Goal: Register for event/course

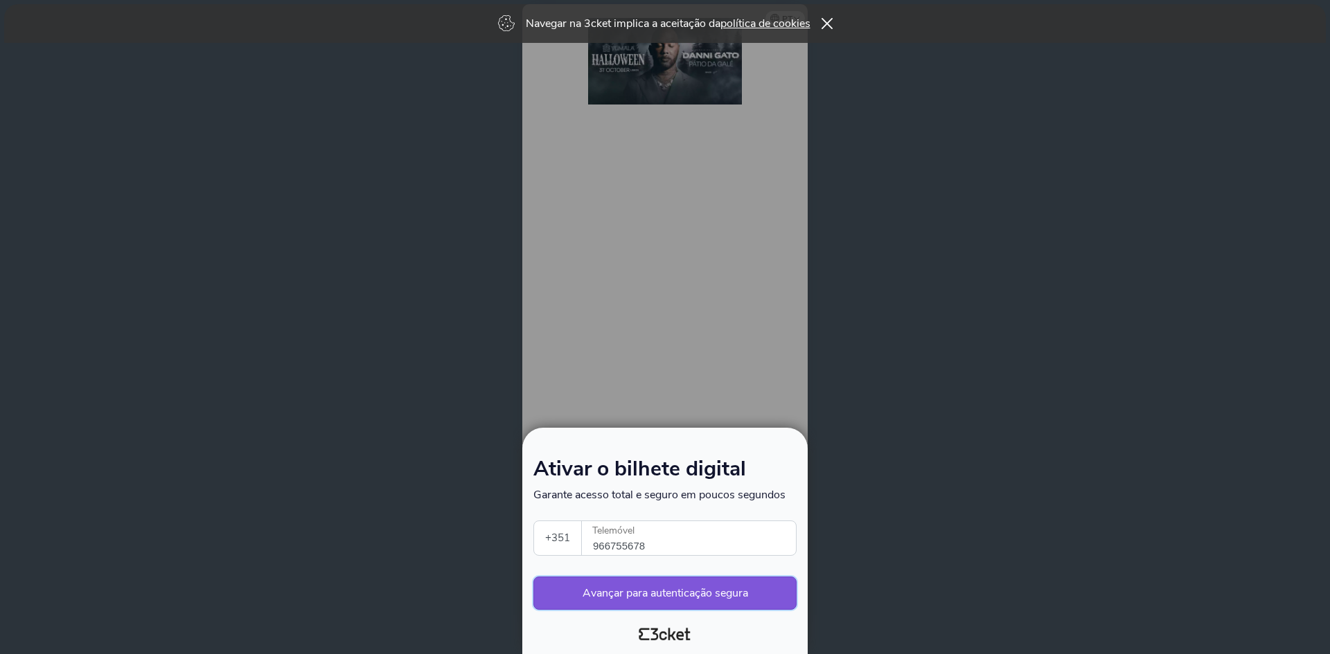
click at [668, 589] on button "Avançar para autenticação segura" at bounding box center [664, 593] width 263 height 33
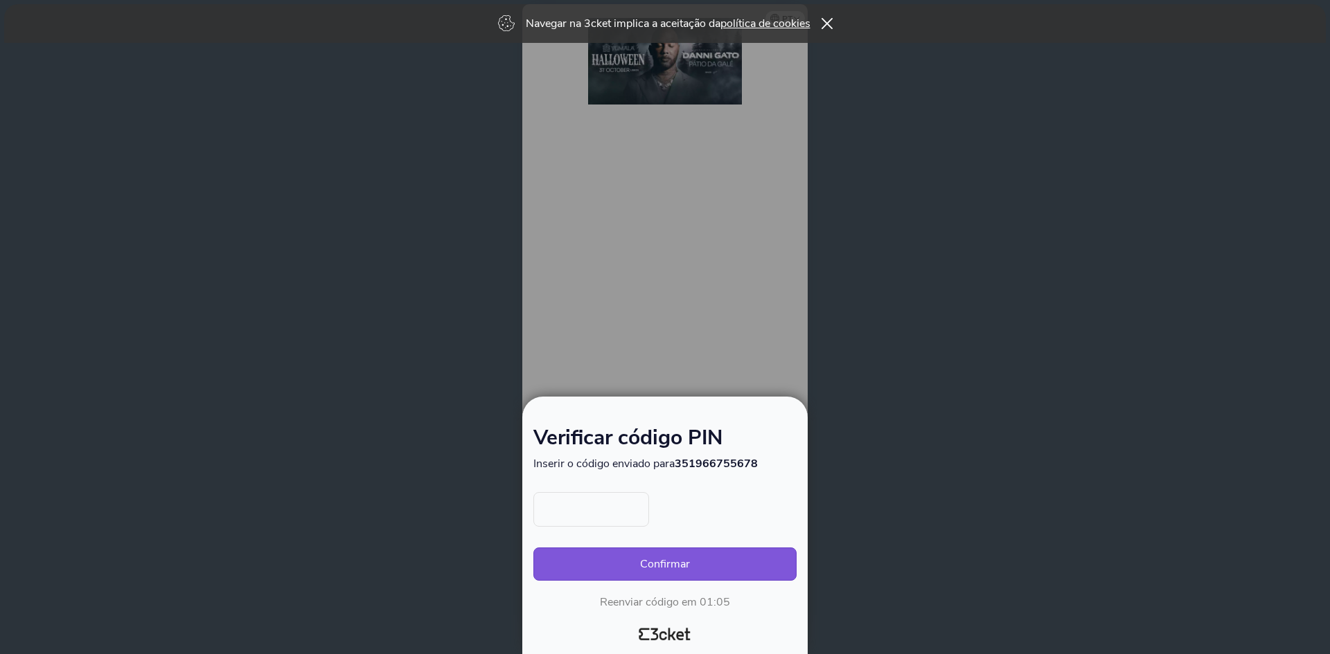
click at [590, 511] on input "text" at bounding box center [591, 509] width 116 height 35
type input "4928"
click at [658, 564] on button "Confirmar" at bounding box center [664, 564] width 263 height 33
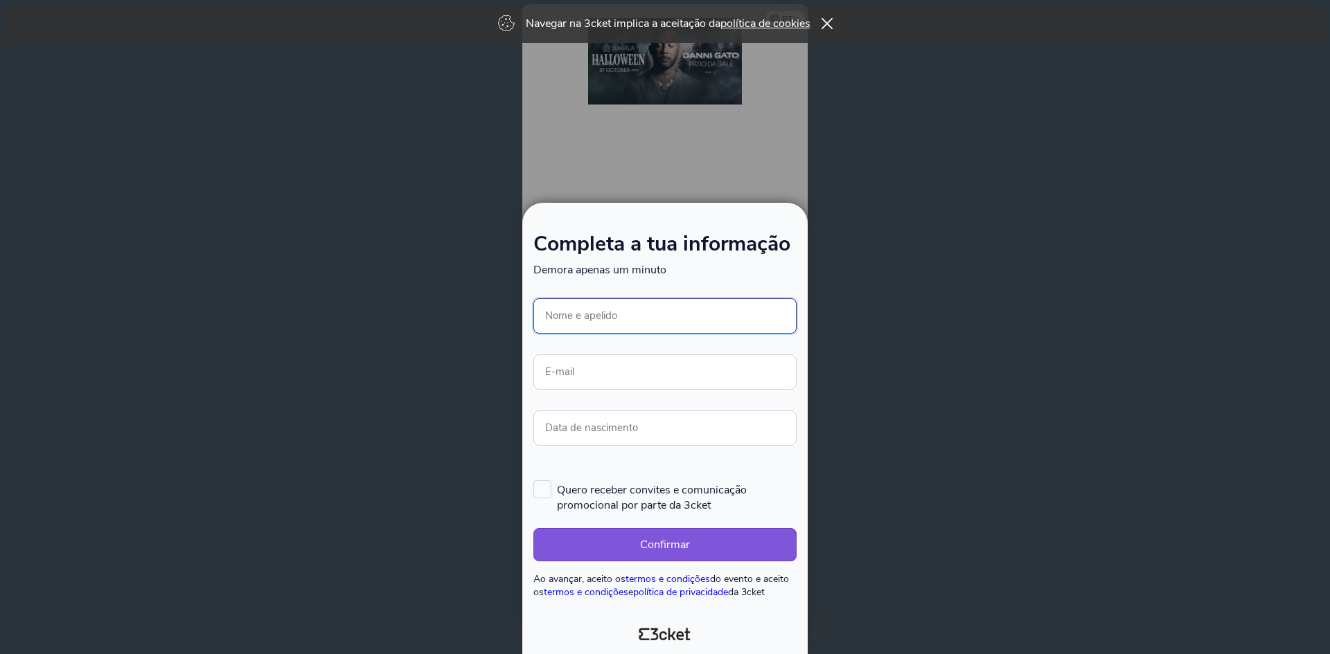
click at [636, 319] on input "Nome e apelido" at bounding box center [664, 315] width 263 height 35
type input "[PERSON_NAME]"
click at [623, 364] on input "E-mail" at bounding box center [664, 372] width 263 height 35
type input "antunes.vanda@gmail.com"
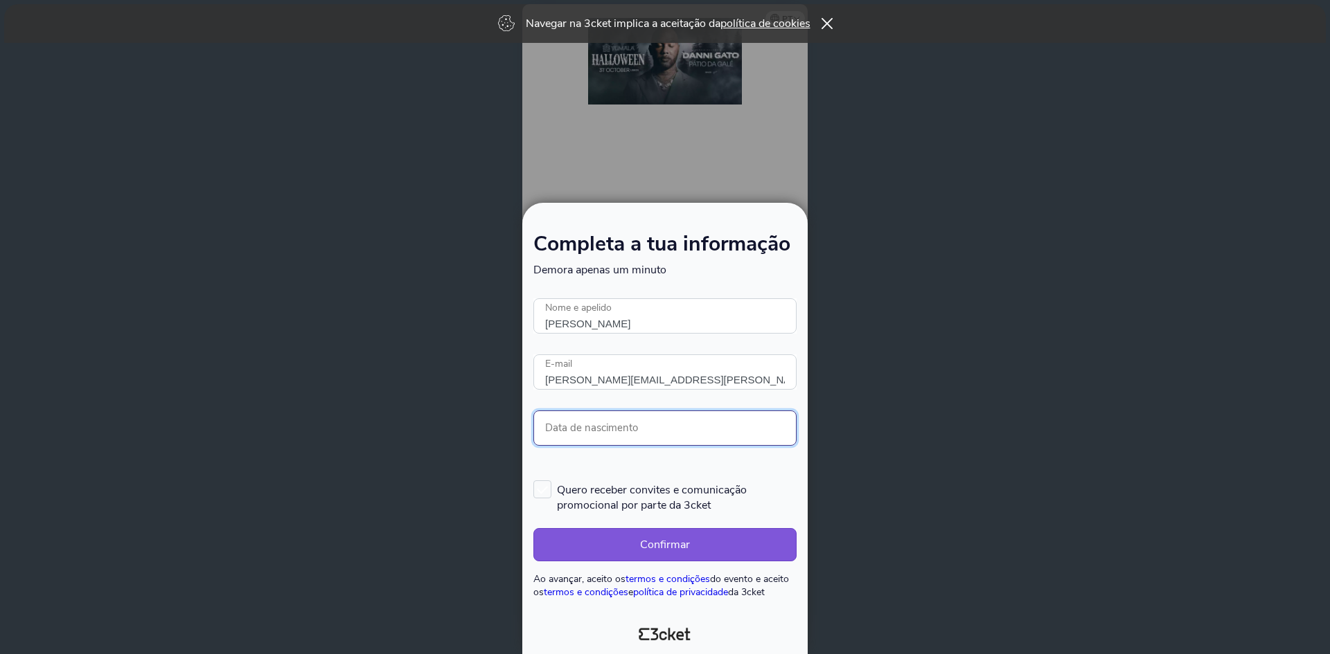
click at [638, 427] on input "Data de nascimento" at bounding box center [664, 428] width 263 height 35
type input "25/10/2008"
click at [681, 546] on button "Confirmar" at bounding box center [664, 544] width 263 height 33
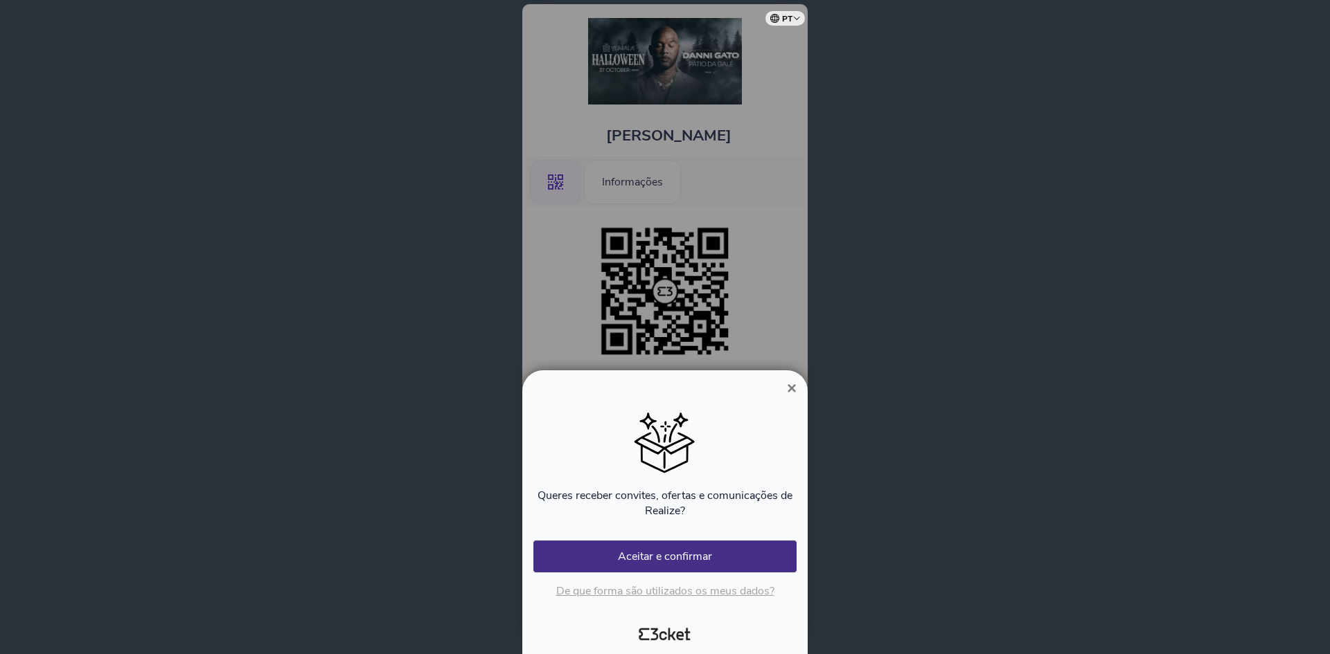
click at [787, 386] on span "×" at bounding box center [792, 388] width 10 height 19
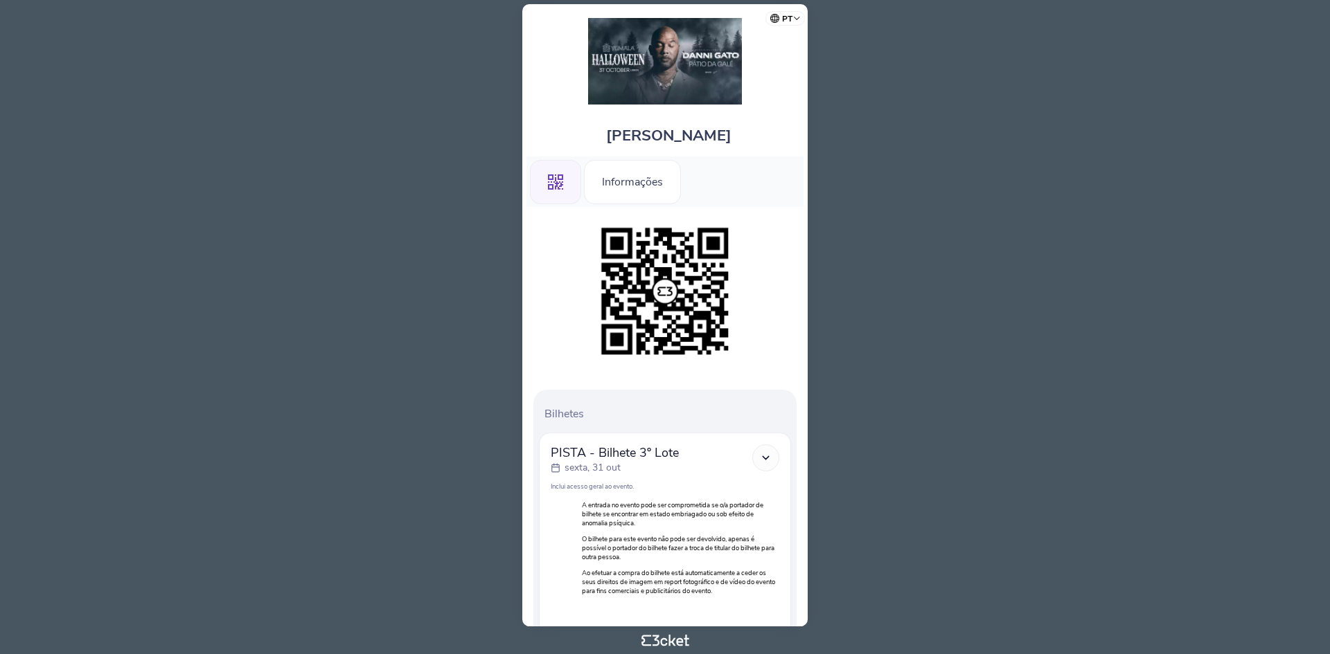
scroll to position [116, 0]
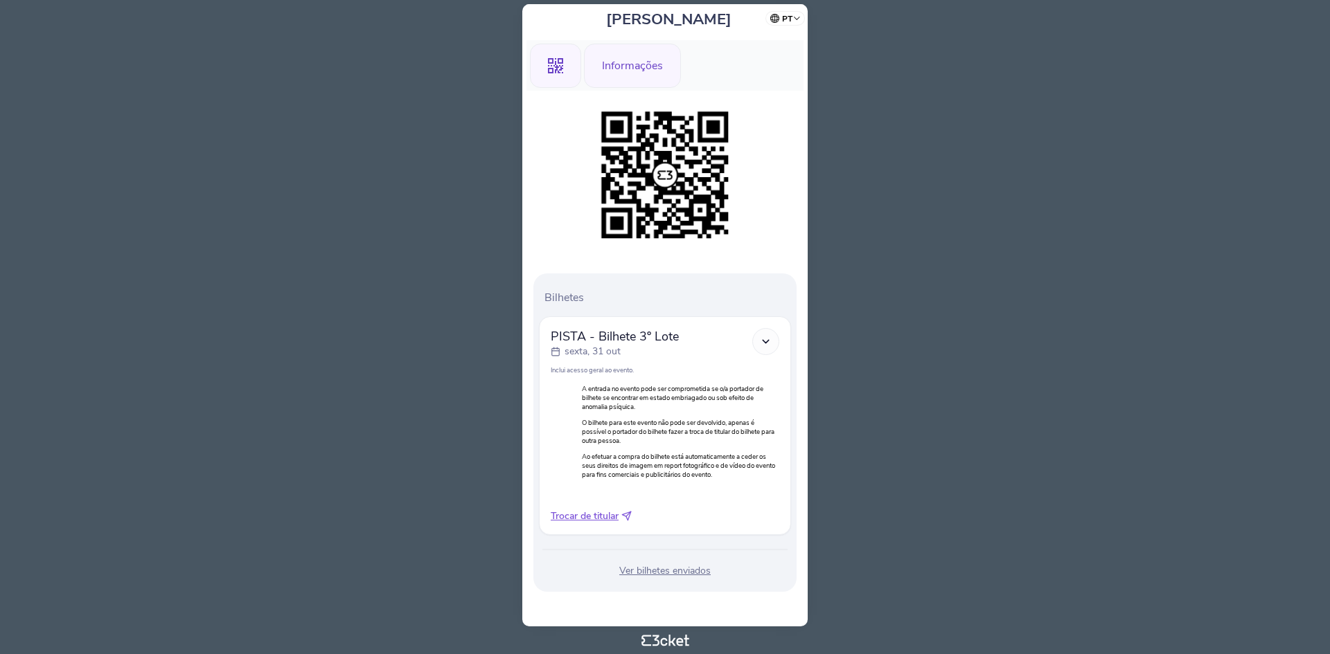
click at [623, 52] on div "Informações" at bounding box center [632, 66] width 97 height 44
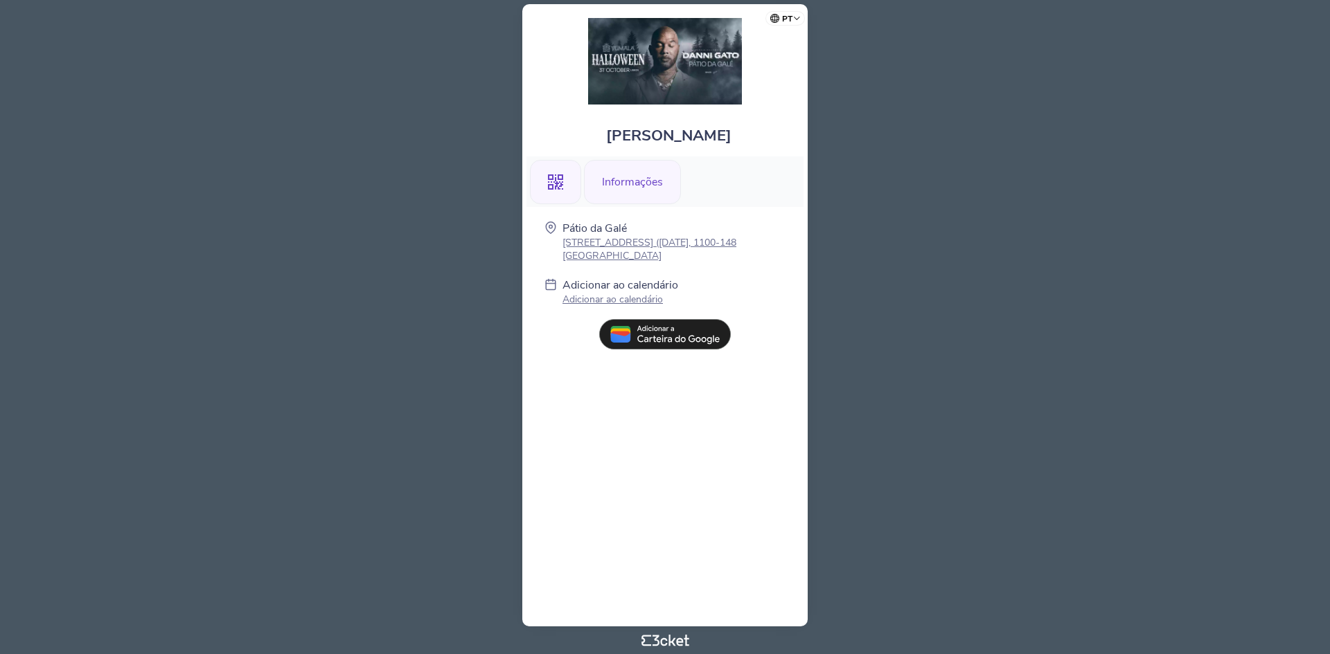
click at [557, 184] on icon at bounding box center [555, 182] width 15 height 15
